Goal: Book appointment/travel/reservation

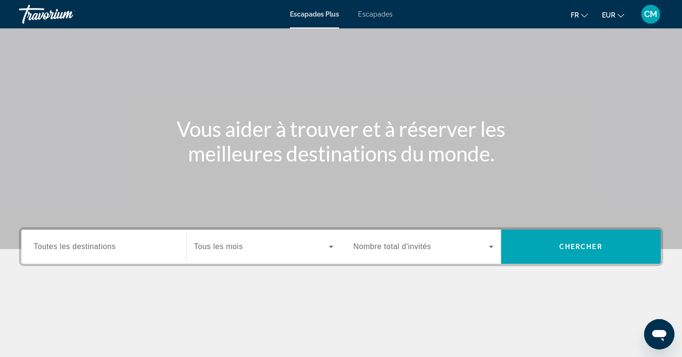
scroll to position [43, 0]
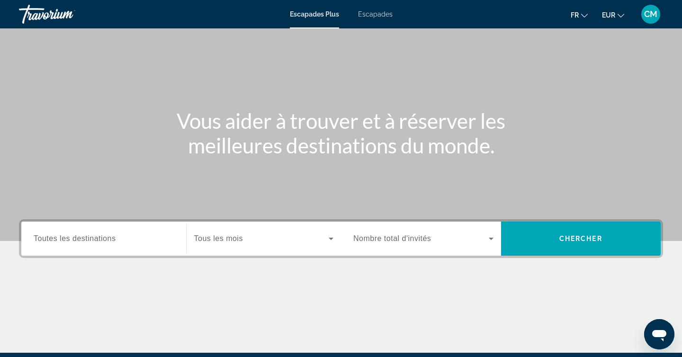
click at [71, 236] on span "Toutes les destinations" at bounding box center [75, 238] width 82 height 8
click at [71, 236] on input "Destination Toutes les destinations" at bounding box center [104, 238] width 140 height 11
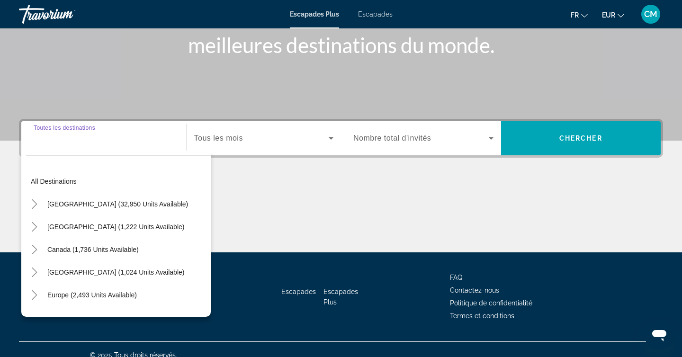
scroll to position [155, 0]
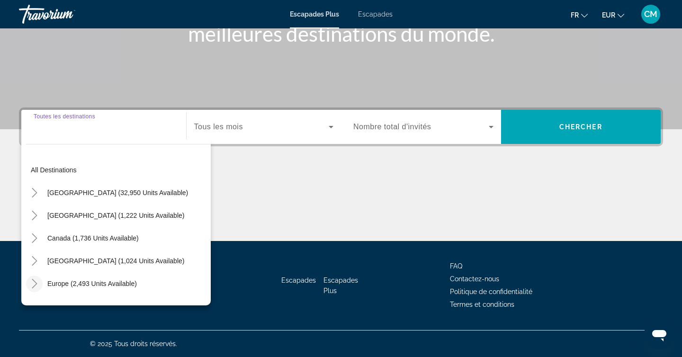
click at [35, 279] on icon "Toggle Europe (2,493 units available)" at bounding box center [34, 283] width 9 height 9
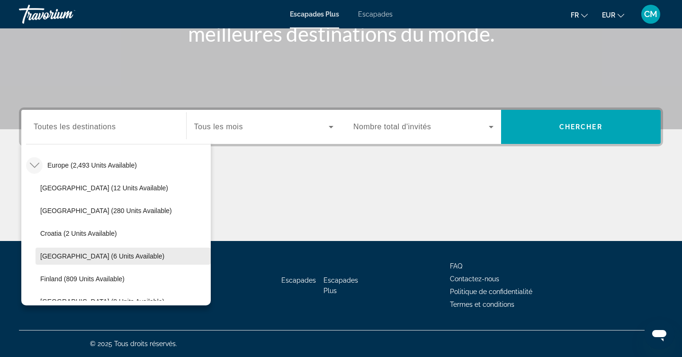
click at [75, 259] on span "[GEOGRAPHIC_DATA] (6 units available)" at bounding box center [102, 256] width 124 height 8
type input "**********"
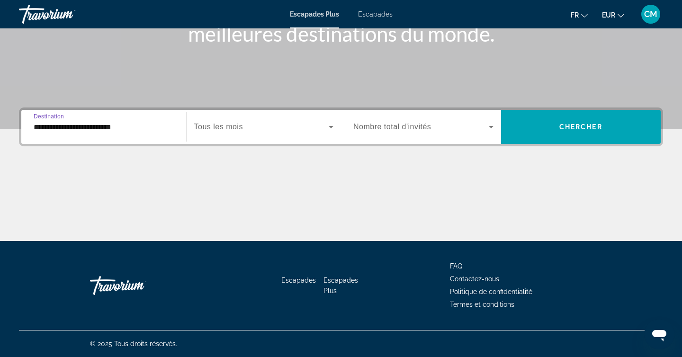
click at [247, 122] on span "Widget de recherche" at bounding box center [261, 126] width 135 height 11
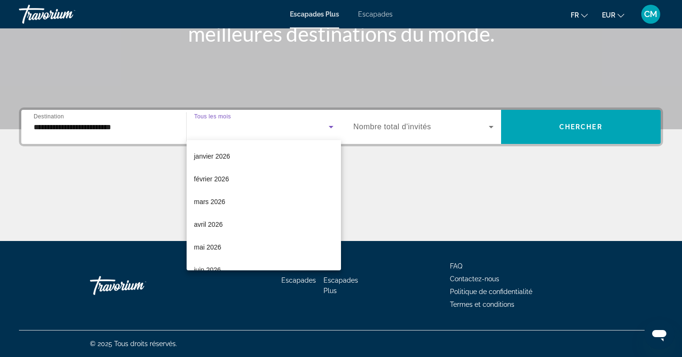
scroll to position [0, 0]
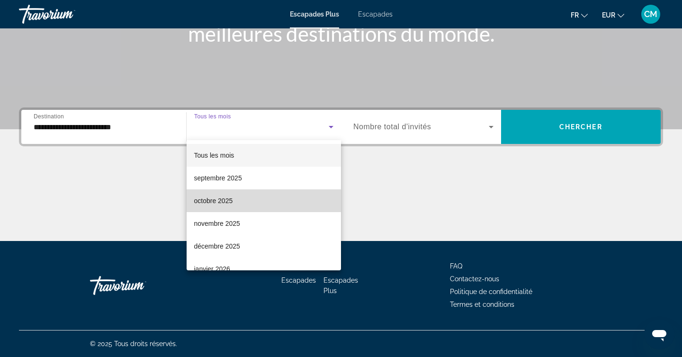
click at [240, 205] on mat-option "octobre 2025" at bounding box center [263, 200] width 155 height 23
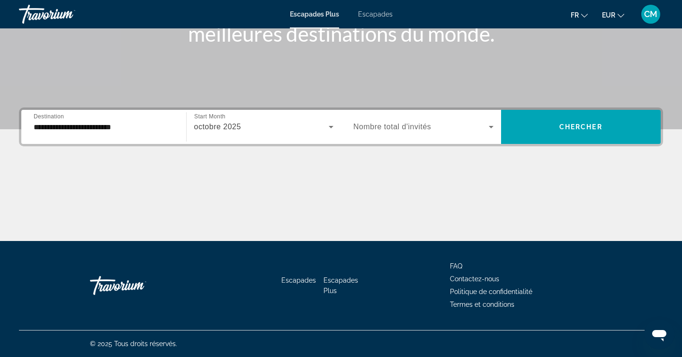
click at [376, 15] on font "Escapades" at bounding box center [375, 14] width 35 height 8
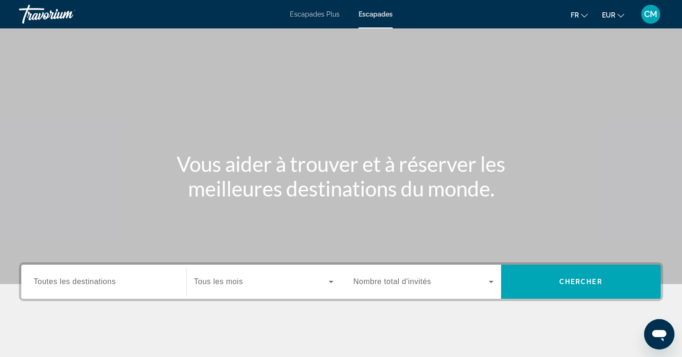
click at [303, 17] on font "Escapades Plus" at bounding box center [315, 14] width 50 height 8
